Goal: Transaction & Acquisition: Obtain resource

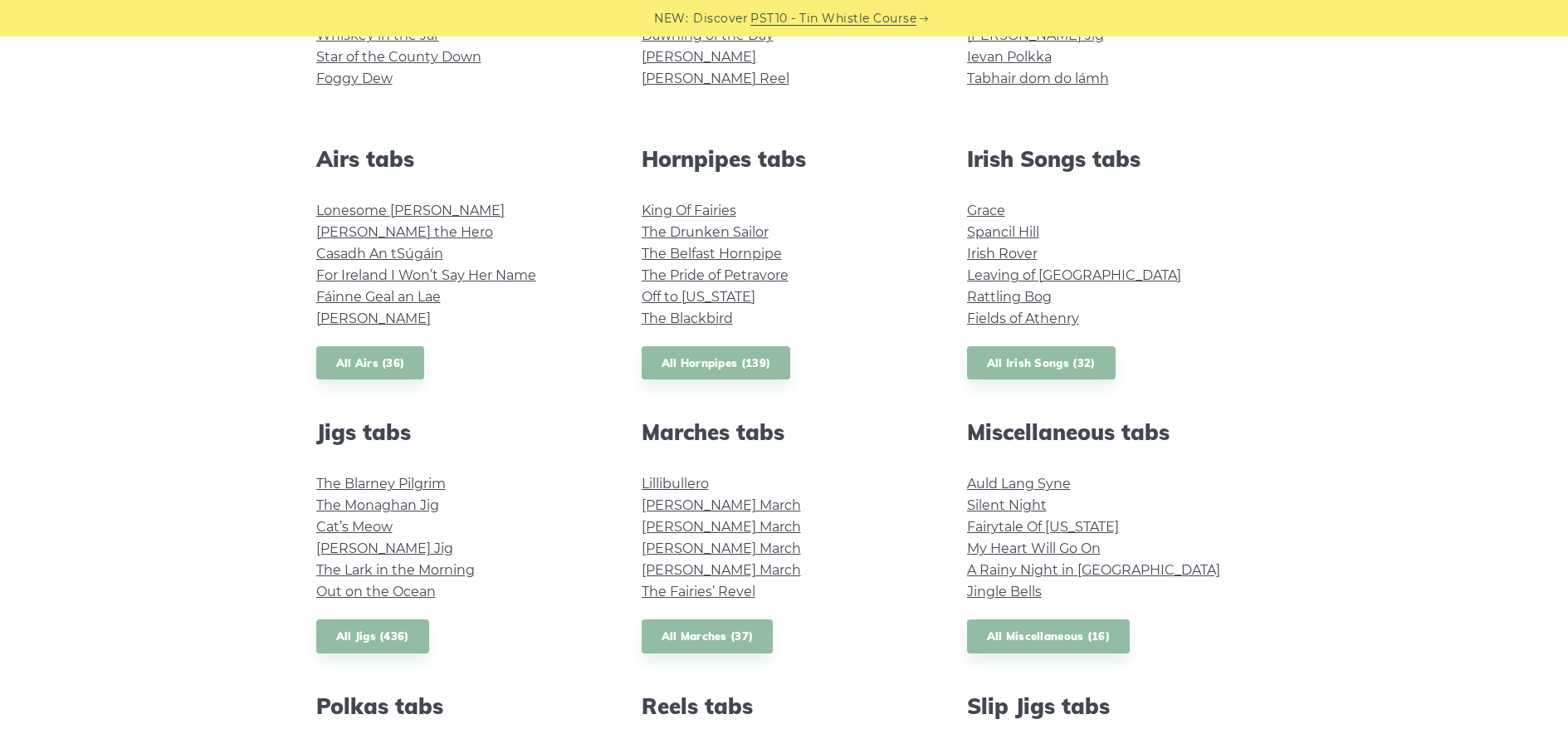
scroll to position [748, 0]
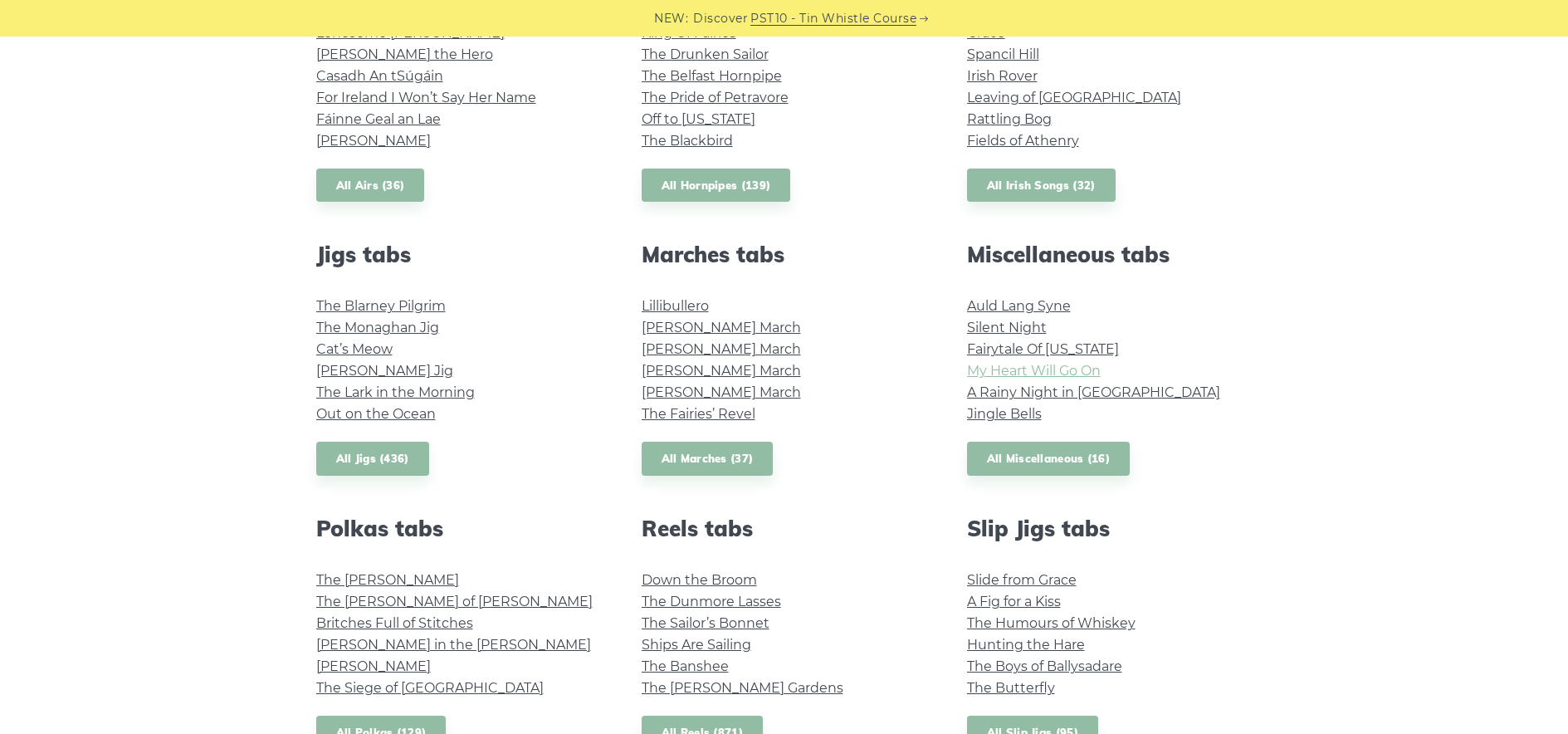
click at [1054, 364] on link "My Heart Will Go On" at bounding box center [1033, 370] width 133 height 16
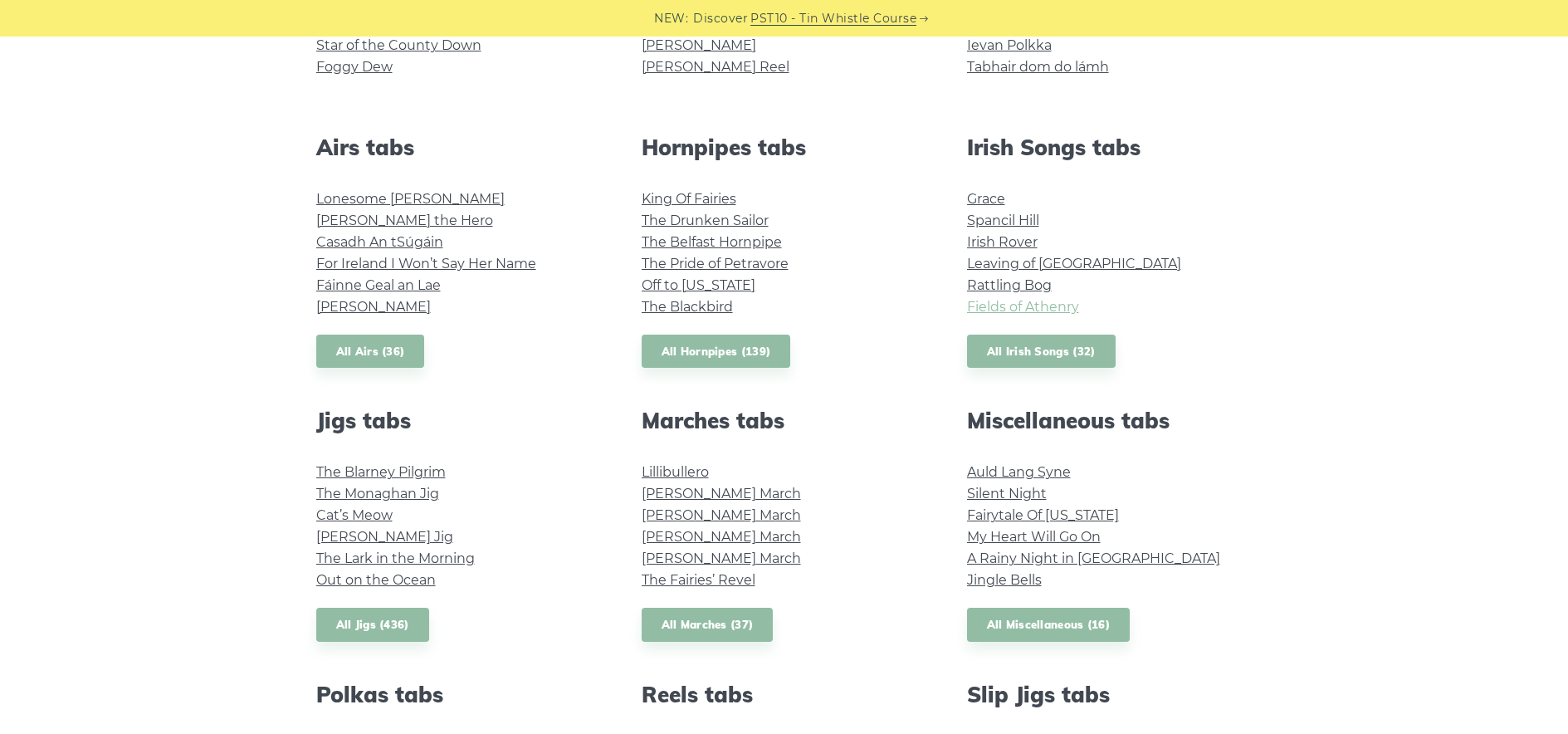
scroll to position [665, 0]
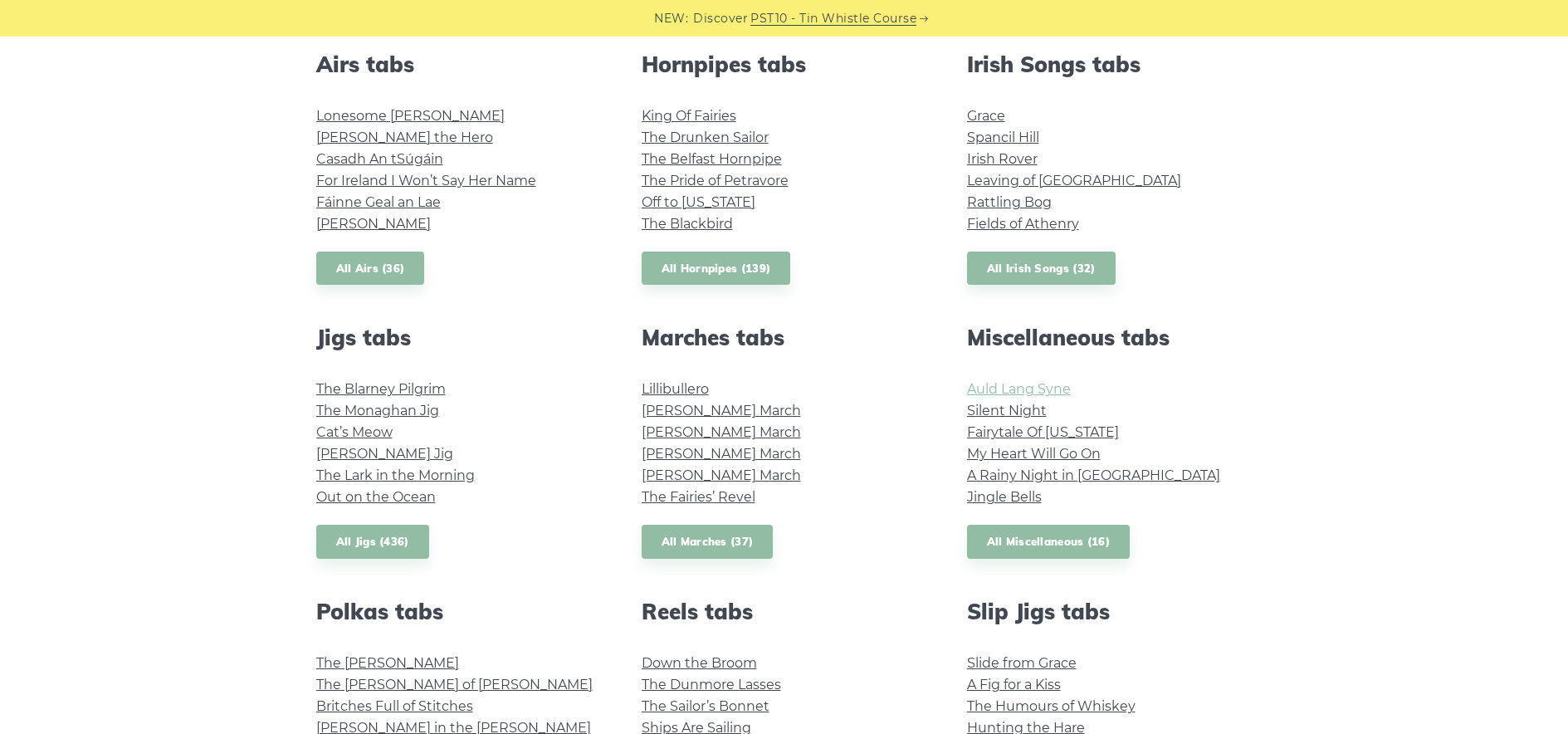
click at [1038, 391] on link "Auld Lang Syne" at bounding box center [1019, 389] width 104 height 16
click at [1033, 413] on link "Silent Night" at bounding box center [1006, 410] width 80 height 16
click at [716, 117] on link "King Of Fairies" at bounding box center [689, 116] width 94 height 16
click at [692, 220] on link "The Blackbird" at bounding box center [687, 223] width 92 height 16
click at [683, 136] on link "The Drunken Sailor" at bounding box center [705, 137] width 127 height 16
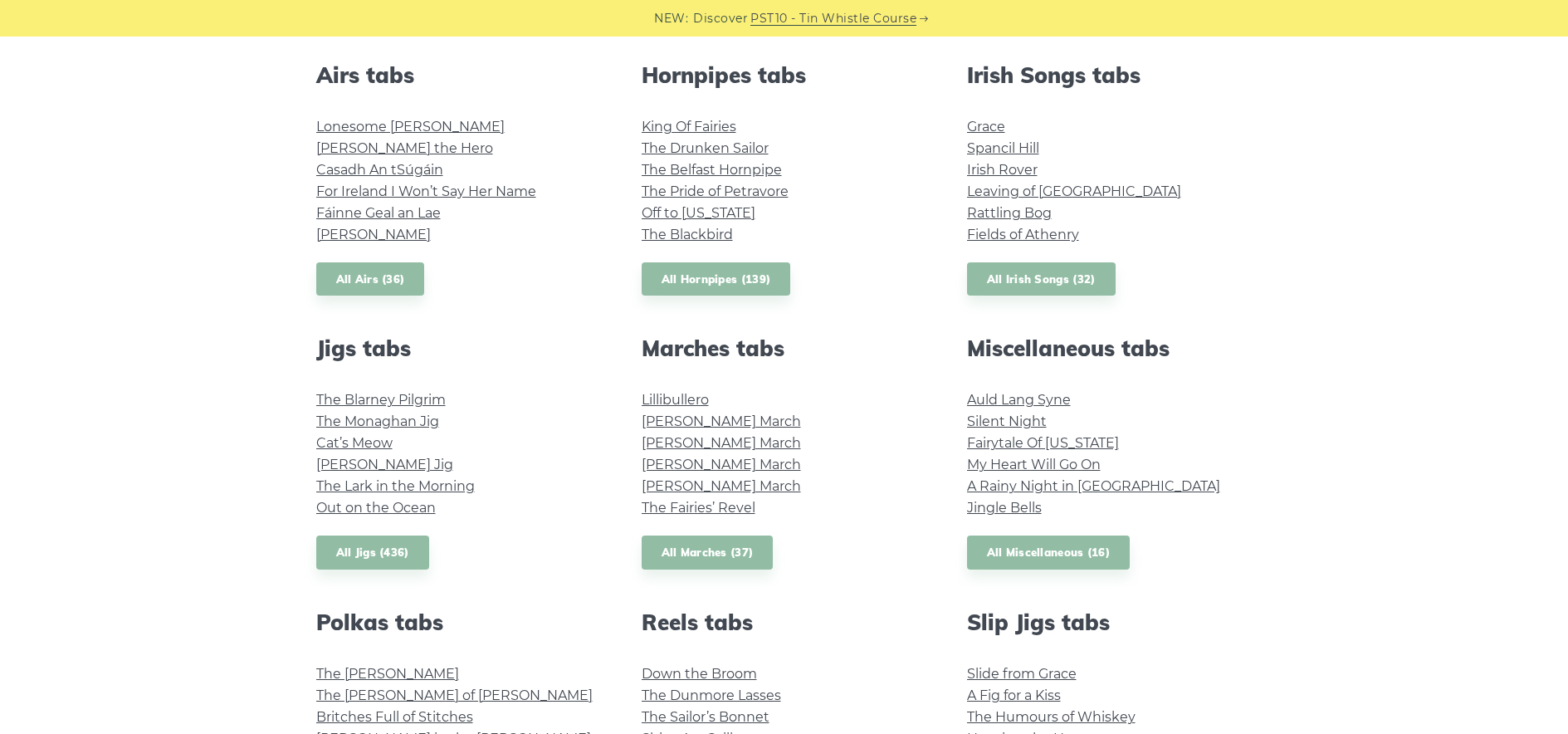
scroll to position [581, 0]
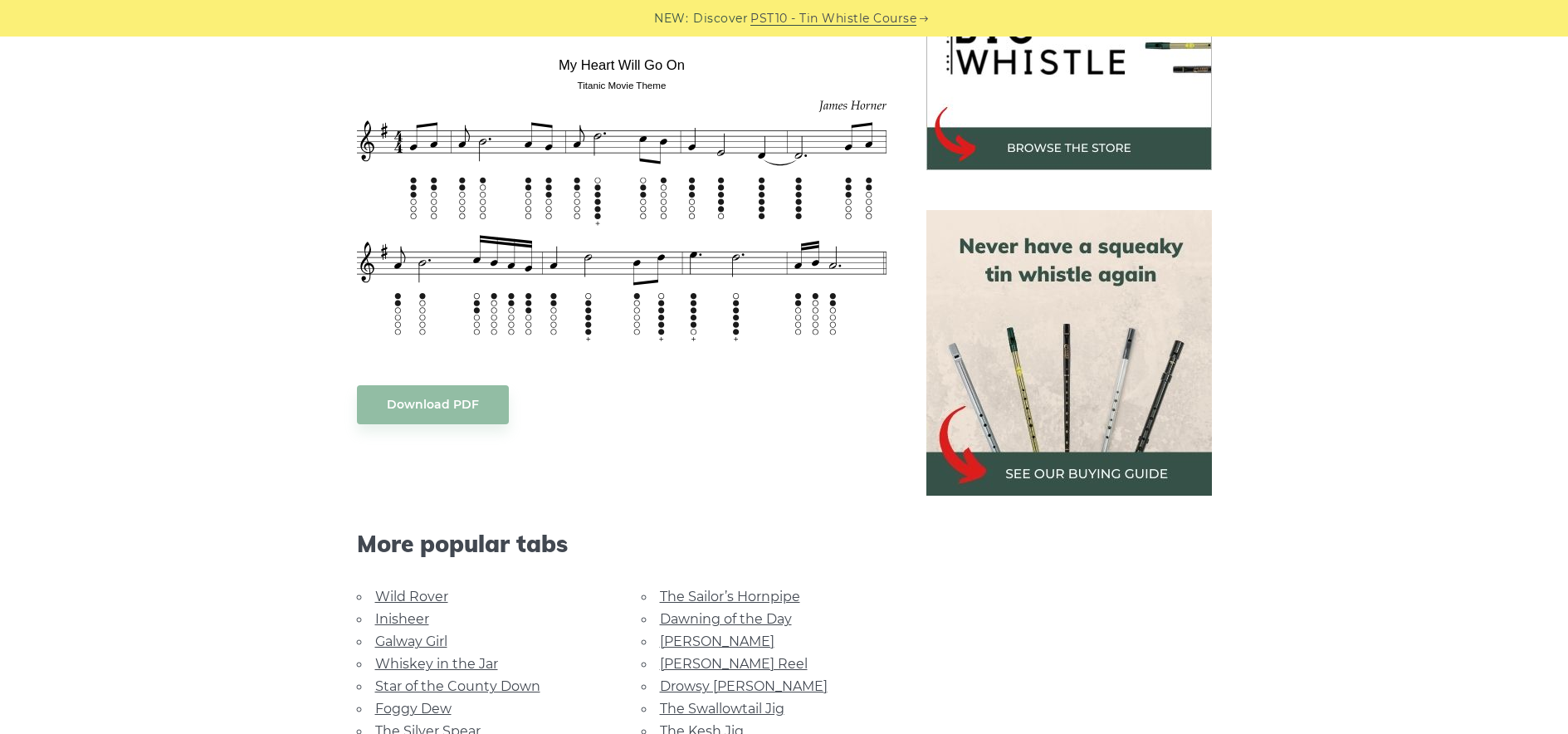
scroll to position [391, 0]
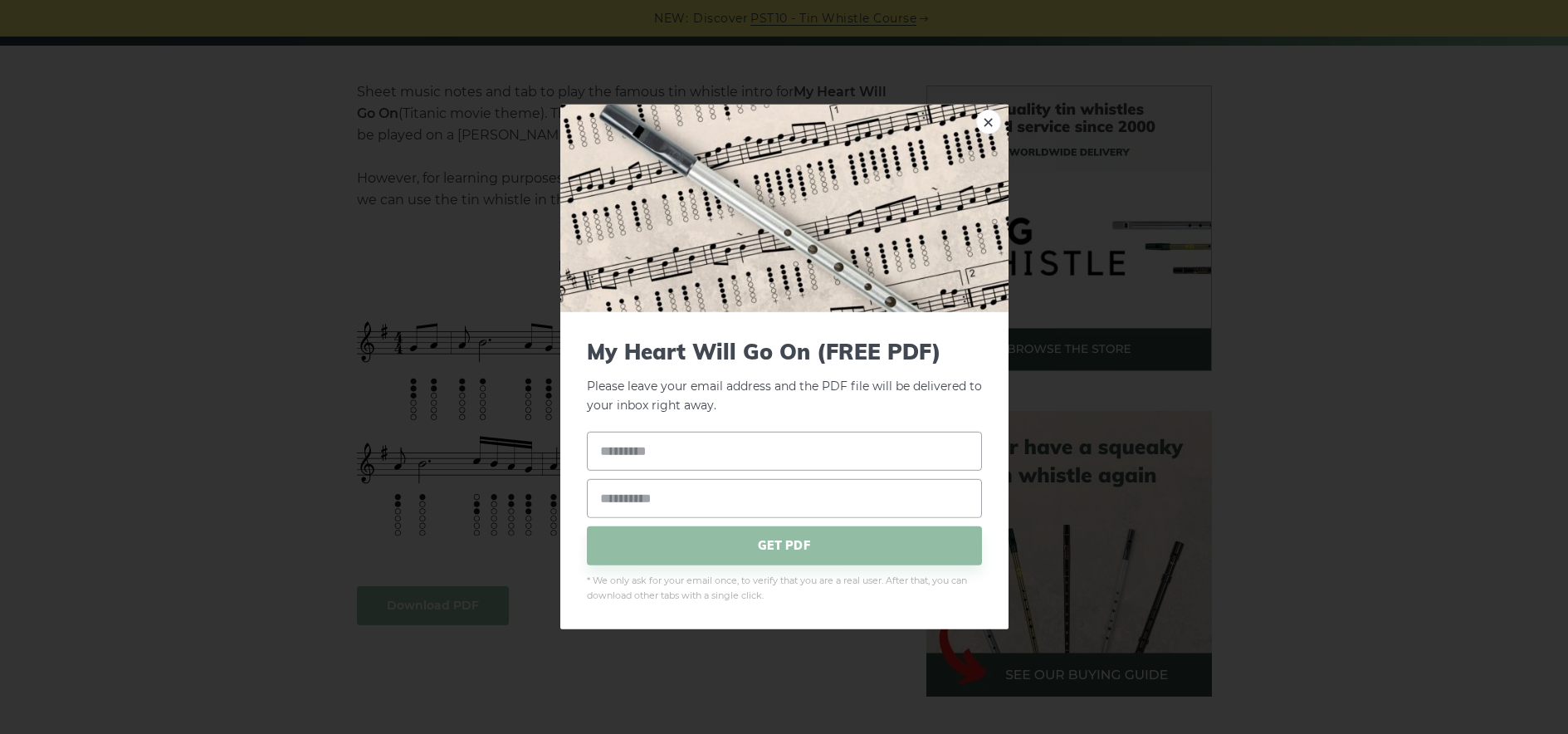
drag, startPoint x: 430, startPoint y: 603, endPoint x: 439, endPoint y: 601, distance: 9.2
click at [746, 454] on input "text" at bounding box center [784, 451] width 395 height 39
type input "*****"
click at [698, 494] on input "email" at bounding box center [784, 498] width 395 height 39
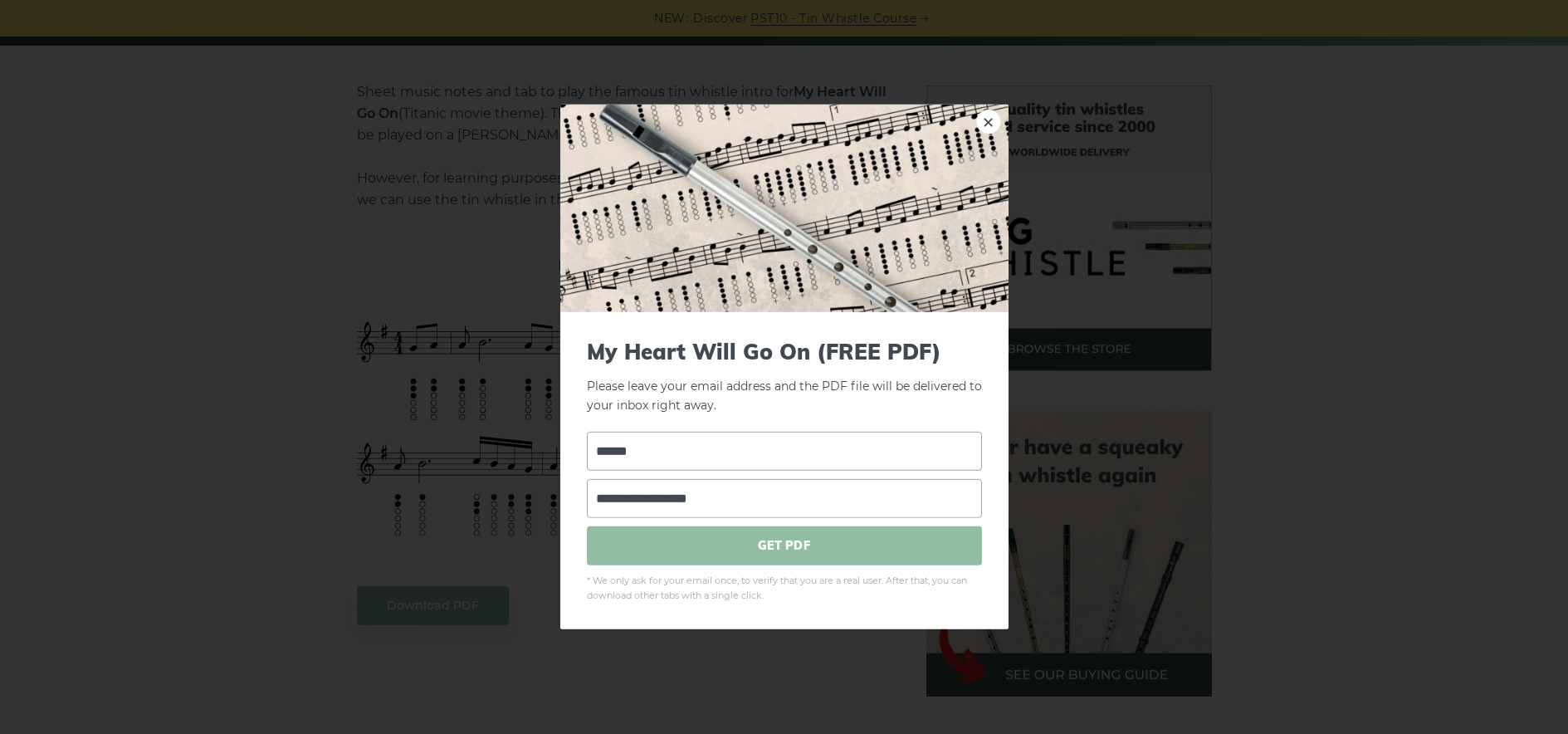
type input "**********"
click at [664, 546] on span "GET PDF" at bounding box center [784, 545] width 395 height 39
click at [980, 112] on link "×" at bounding box center [988, 121] width 25 height 25
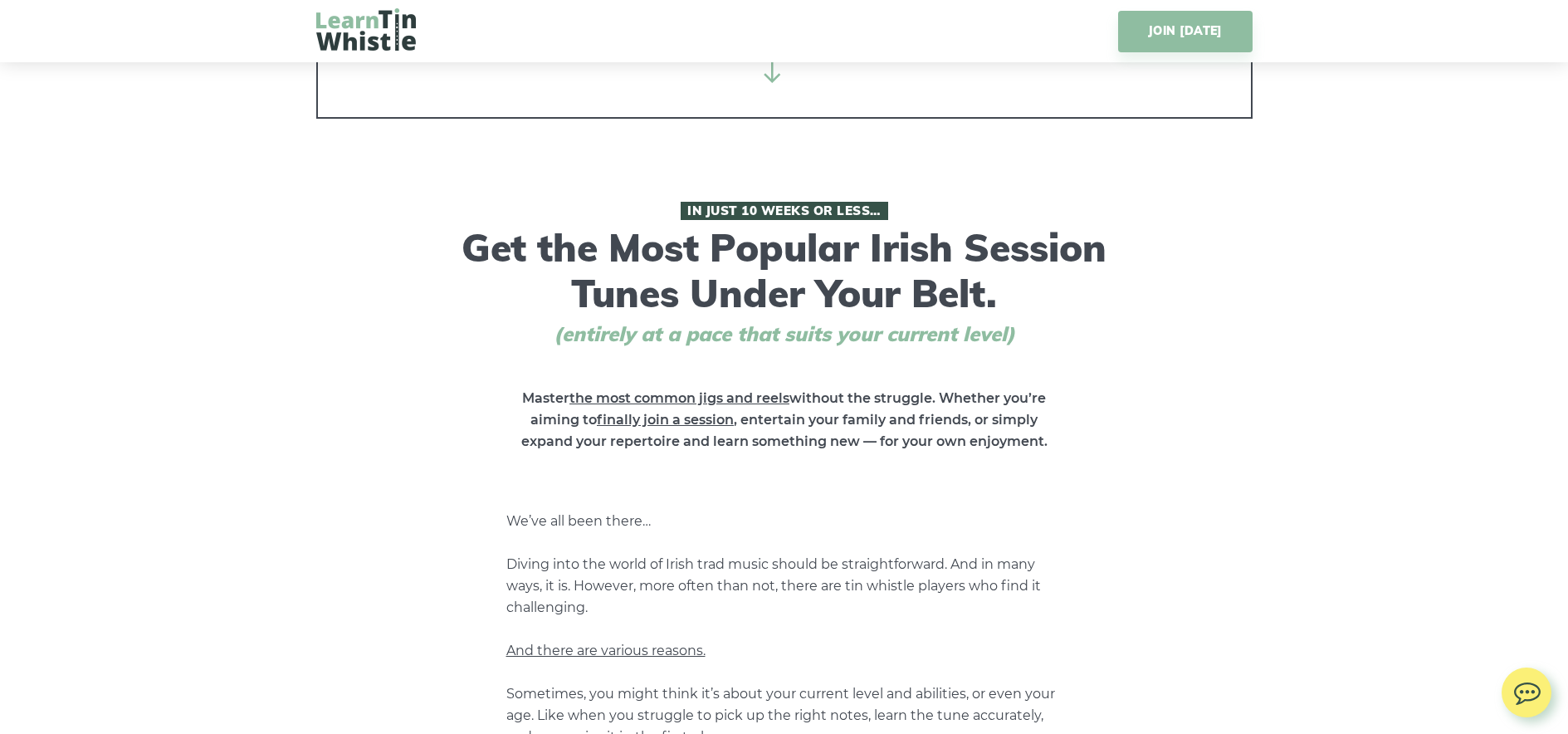
scroll to position [249, 0]
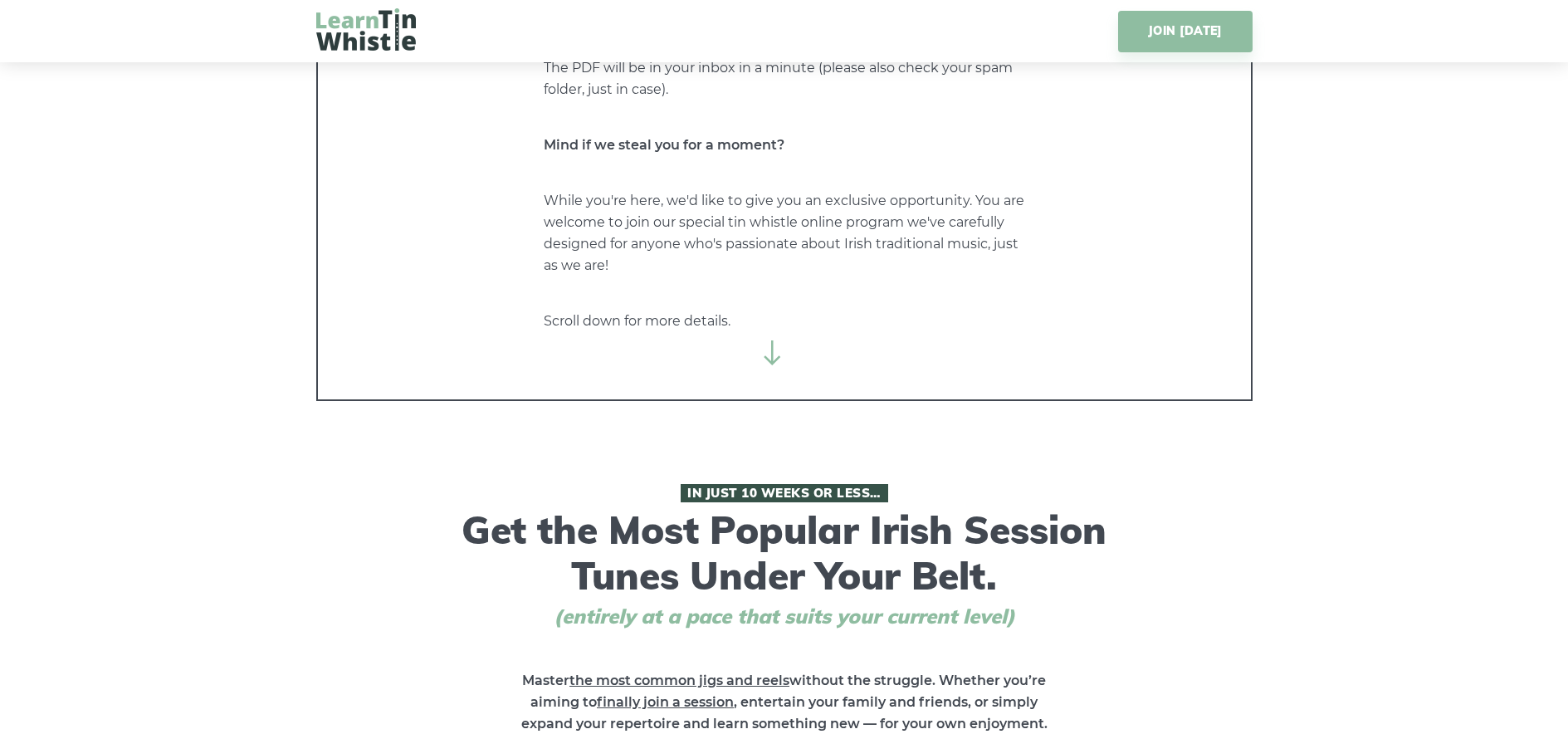
click at [764, 357] on icon at bounding box center [772, 353] width 25 height 25
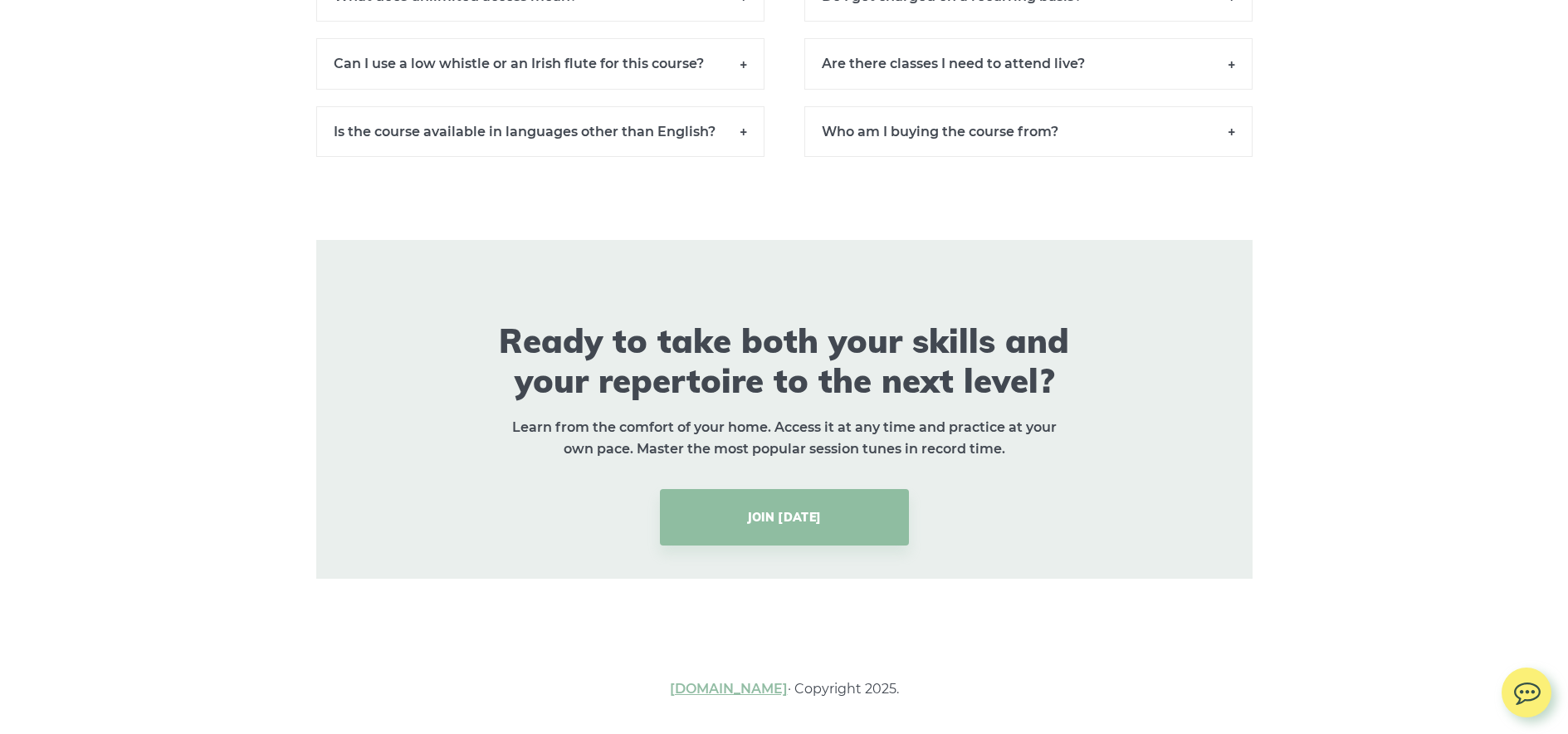
scroll to position [12438, 0]
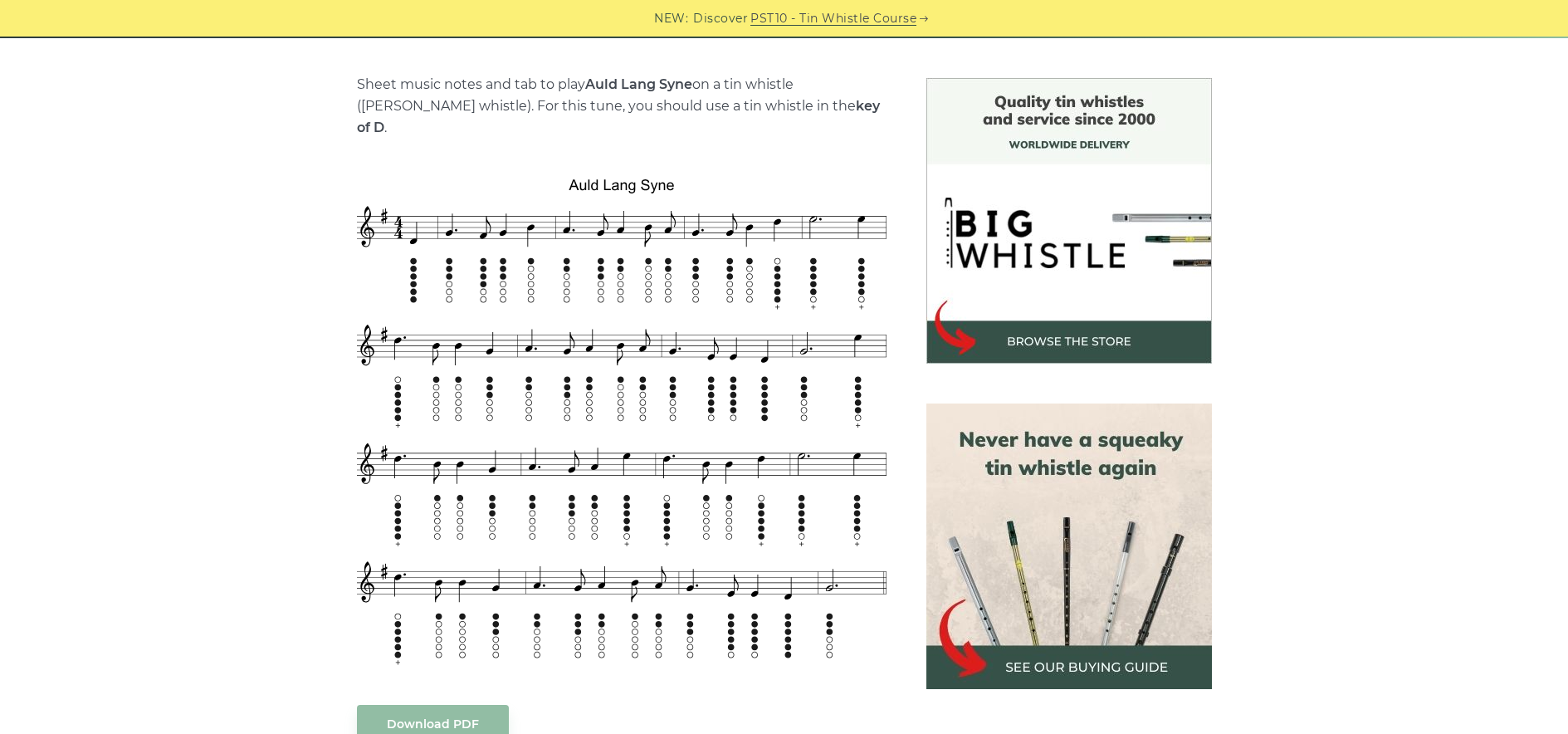
scroll to position [498, 0]
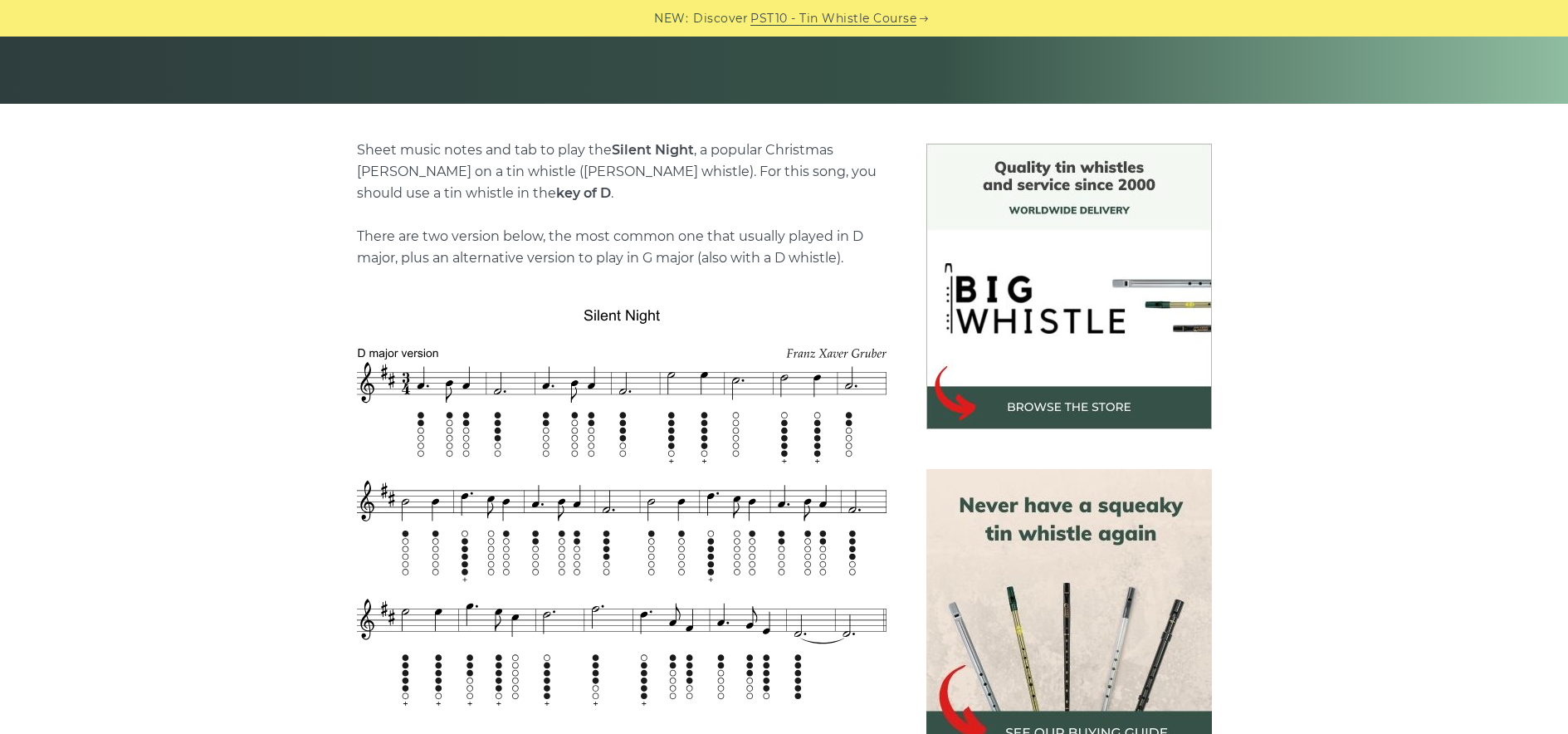
scroll to position [498, 0]
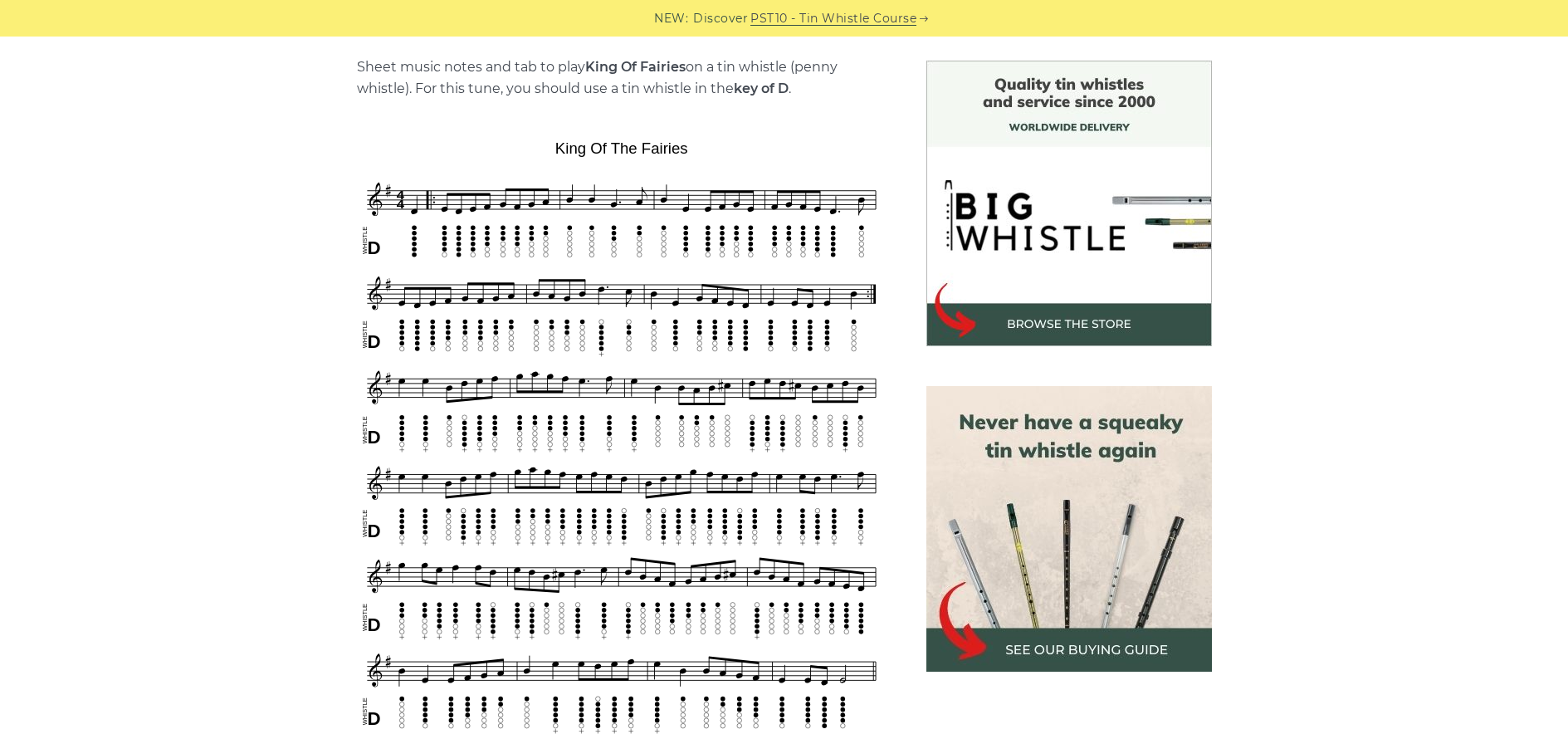
scroll to position [498, 0]
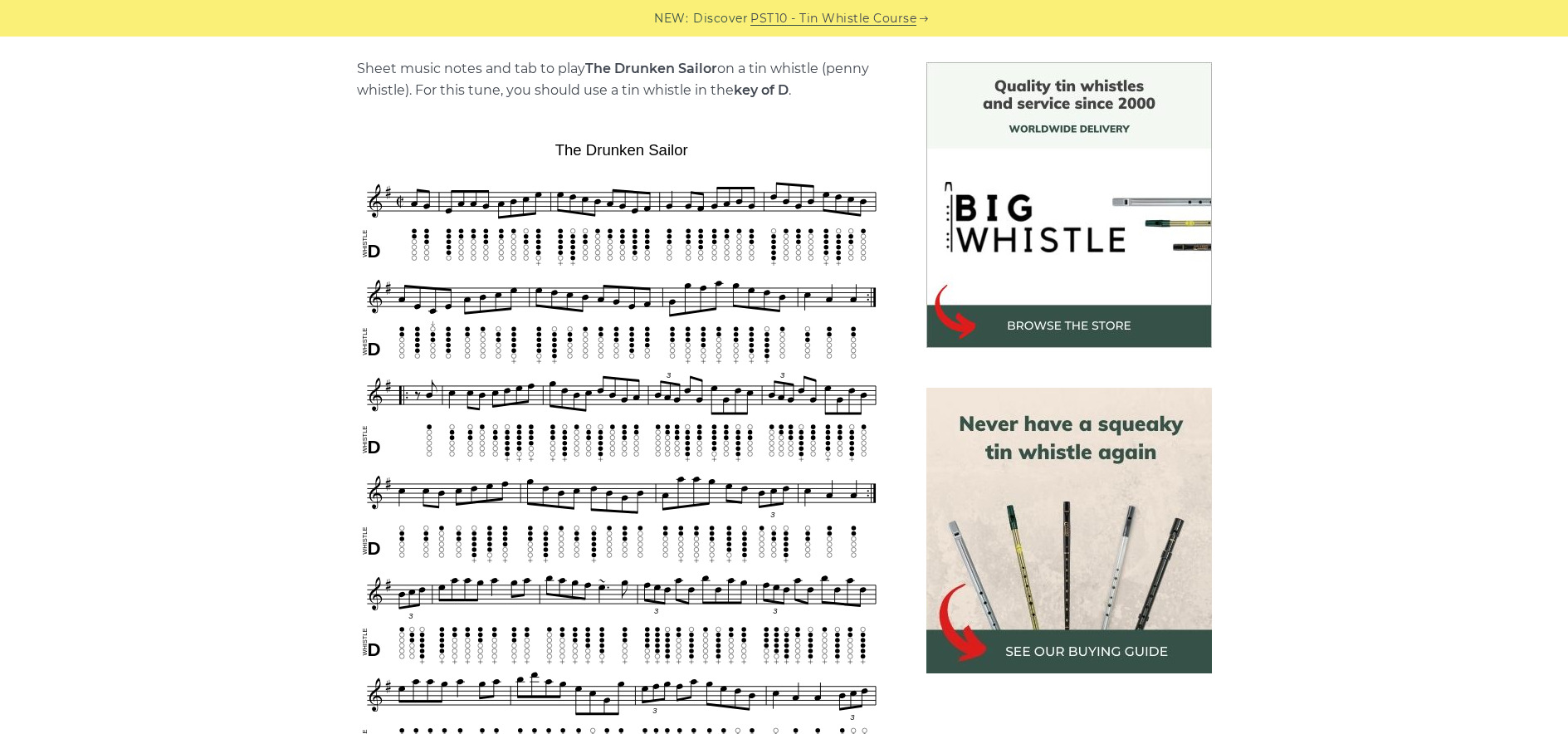
scroll to position [416, 0]
